Goal: Understand process/instructions

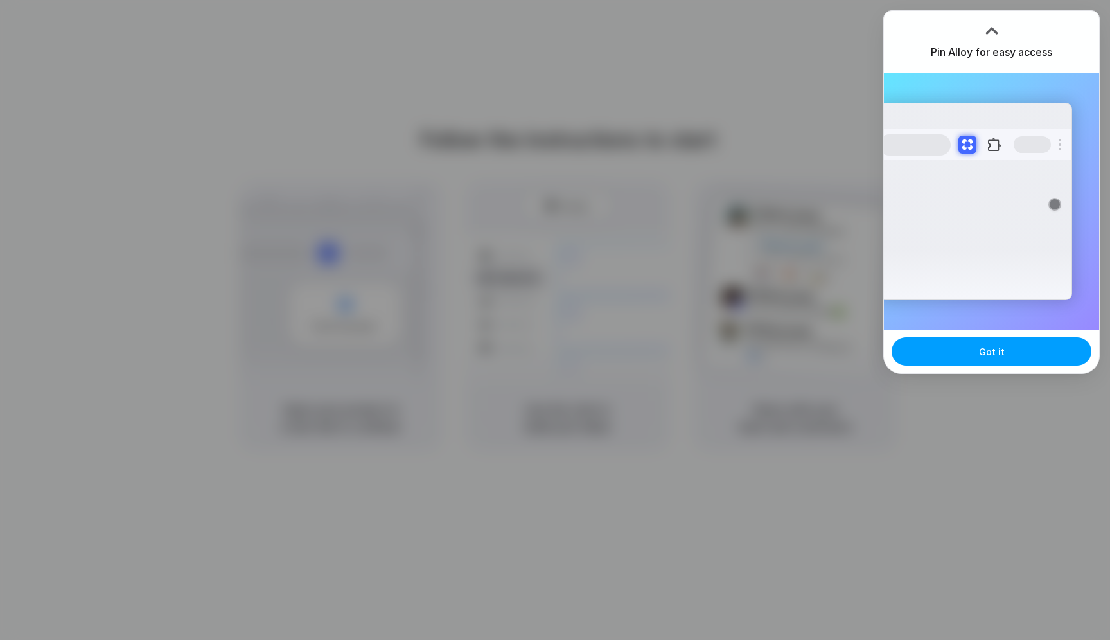
click at [949, 349] on button "Got it" at bounding box center [992, 351] width 200 height 28
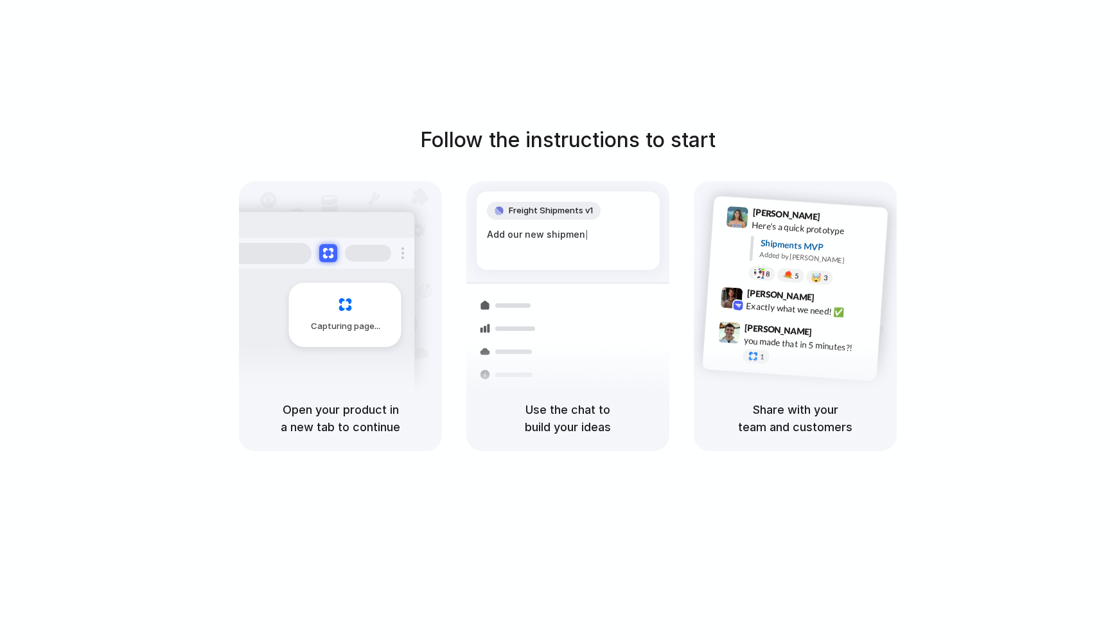
click at [746, 73] on div "Follow the instructions to start Capturing page Open your product in a new tab …" at bounding box center [568, 332] width 1136 height 665
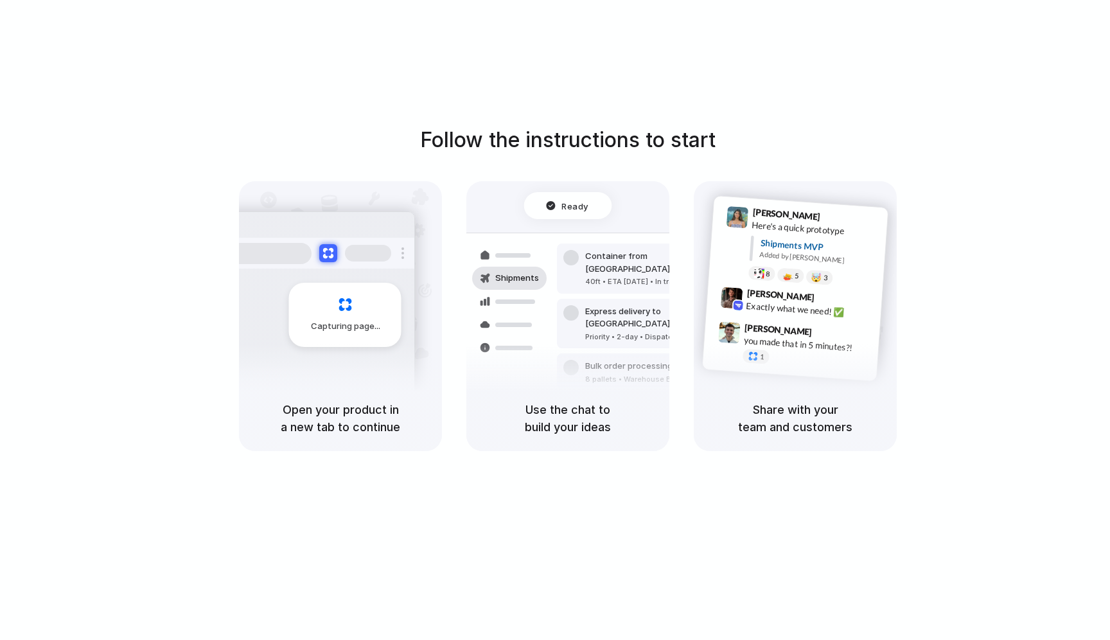
click at [555, 320] on div at bounding box center [555, 320] width 0 height 0
